Goal: Information Seeking & Learning: Learn about a topic

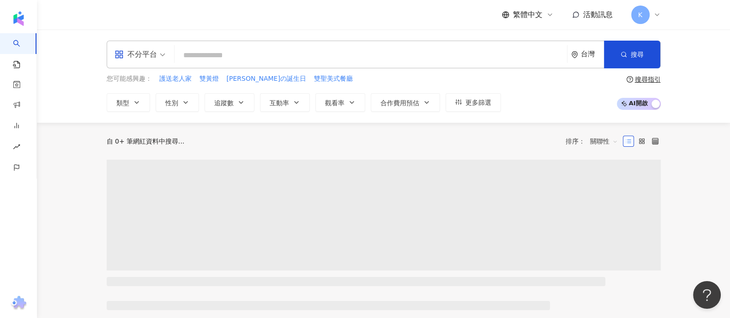
click at [238, 56] on input "search" at bounding box center [370, 56] width 385 height 18
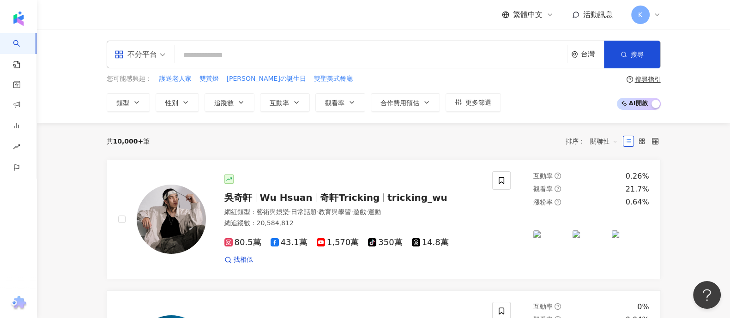
click at [237, 53] on input "search" at bounding box center [370, 56] width 385 height 18
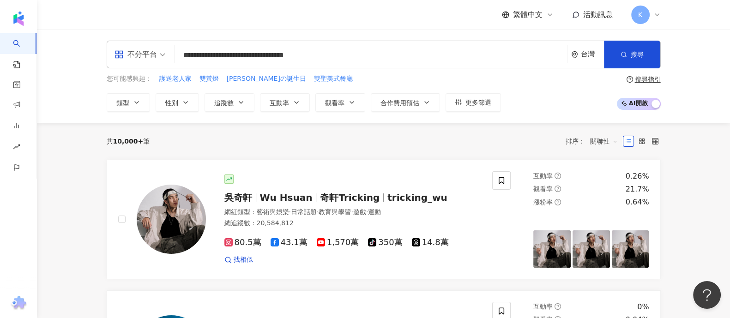
type input "**********"
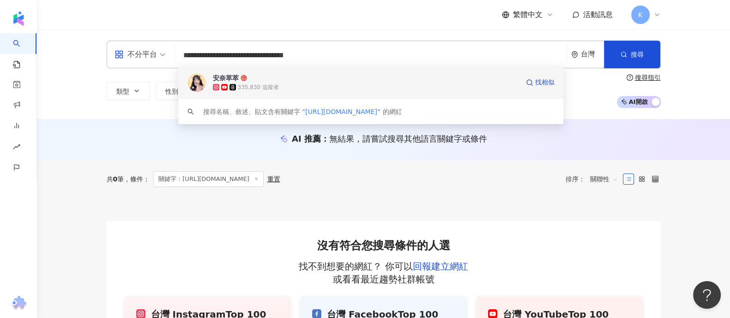
click at [284, 72] on div "安奈萃萃 335,830 追蹤者 找相似" at bounding box center [370, 82] width 385 height 33
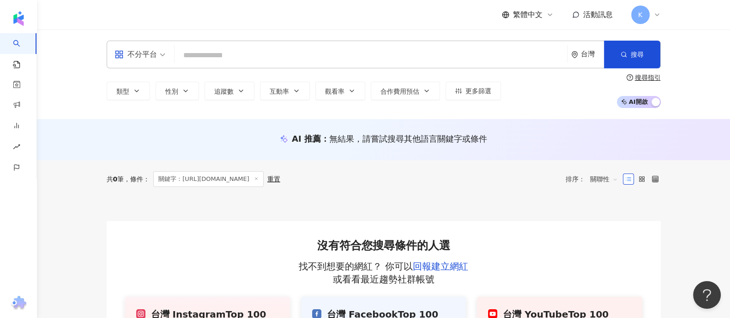
drag, startPoint x: 256, startPoint y: 55, endPoint x: 236, endPoint y: 52, distance: 19.7
click at [256, 55] on input "search" at bounding box center [370, 56] width 385 height 18
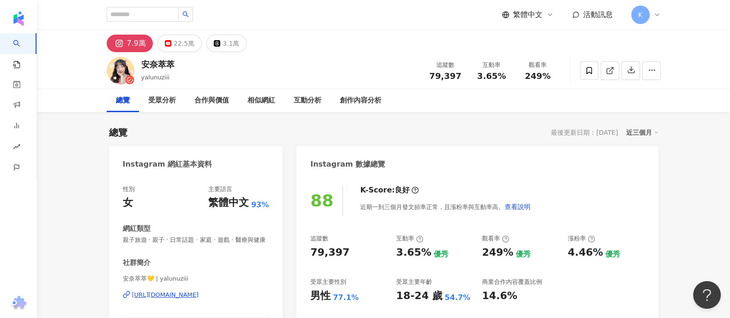
click at [372, 132] on div "總覽 最後更新日期：2025/8/11 近三個月" at bounding box center [383, 132] width 549 height 13
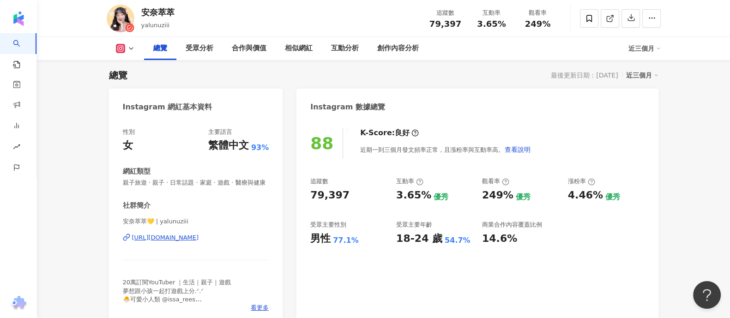
scroll to position [115, 0]
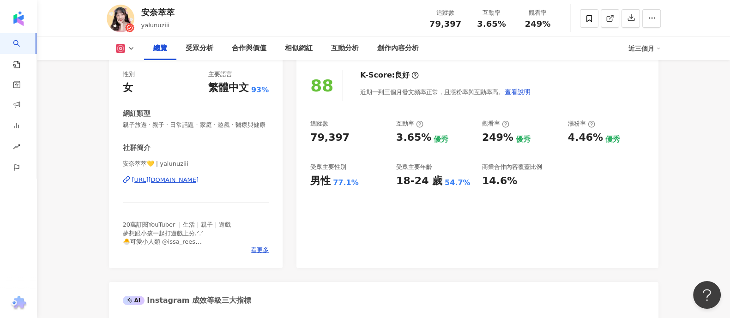
click at [125, 51] on button at bounding box center [125, 48] width 37 height 9
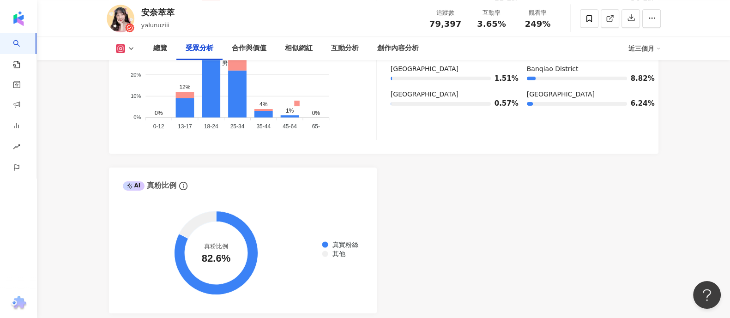
scroll to position [750, 0]
